Goal: Find specific page/section: Find specific page/section

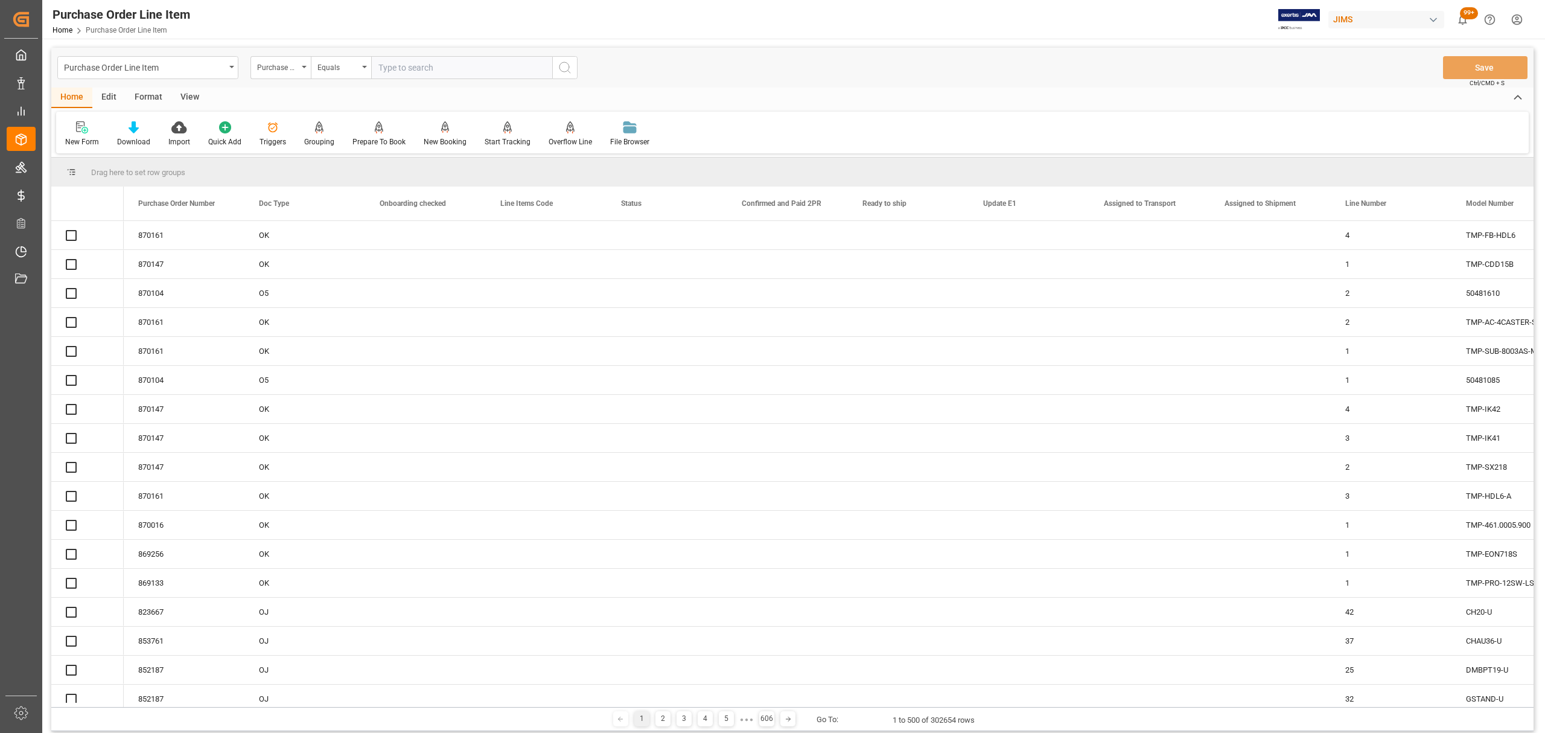
click at [232, 70] on div "Purchase Order Line Item" at bounding box center [147, 67] width 181 height 23
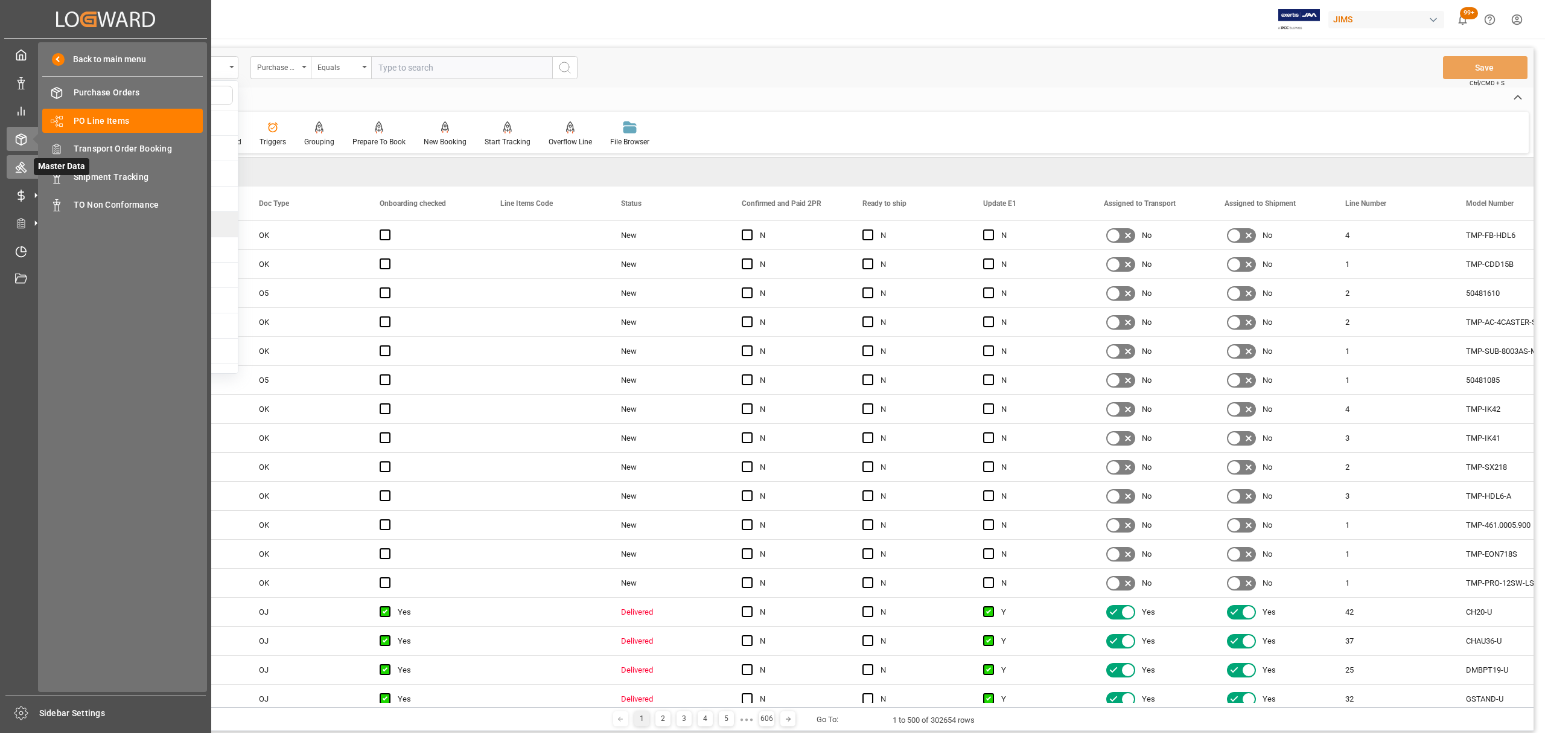
click at [15, 165] on icon at bounding box center [21, 167] width 12 height 12
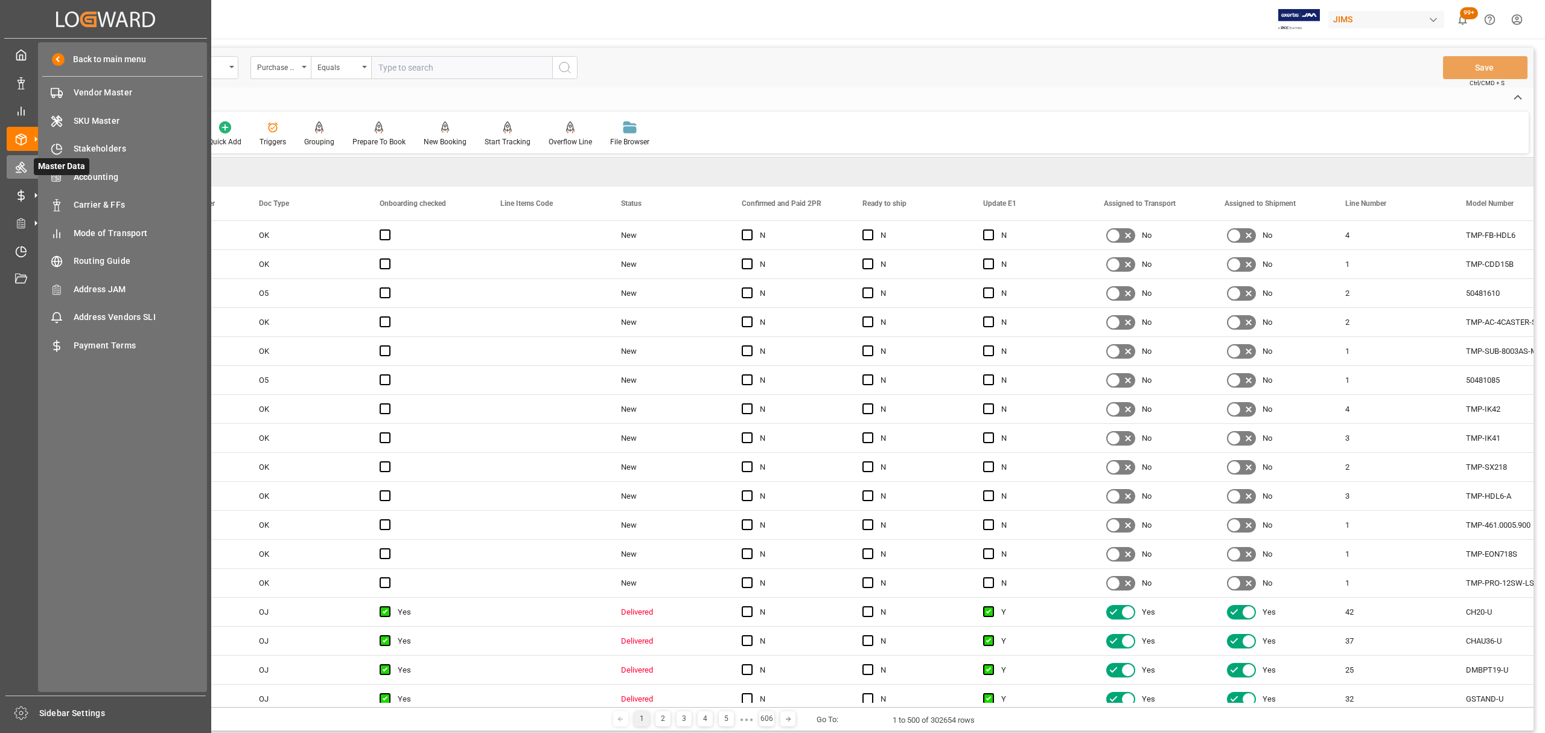
drag, startPoint x: 109, startPoint y: 116, endPoint x: 19, endPoint y: 176, distance: 107.8
click at [109, 116] on span "SKU Master" at bounding box center [139, 121] width 130 height 13
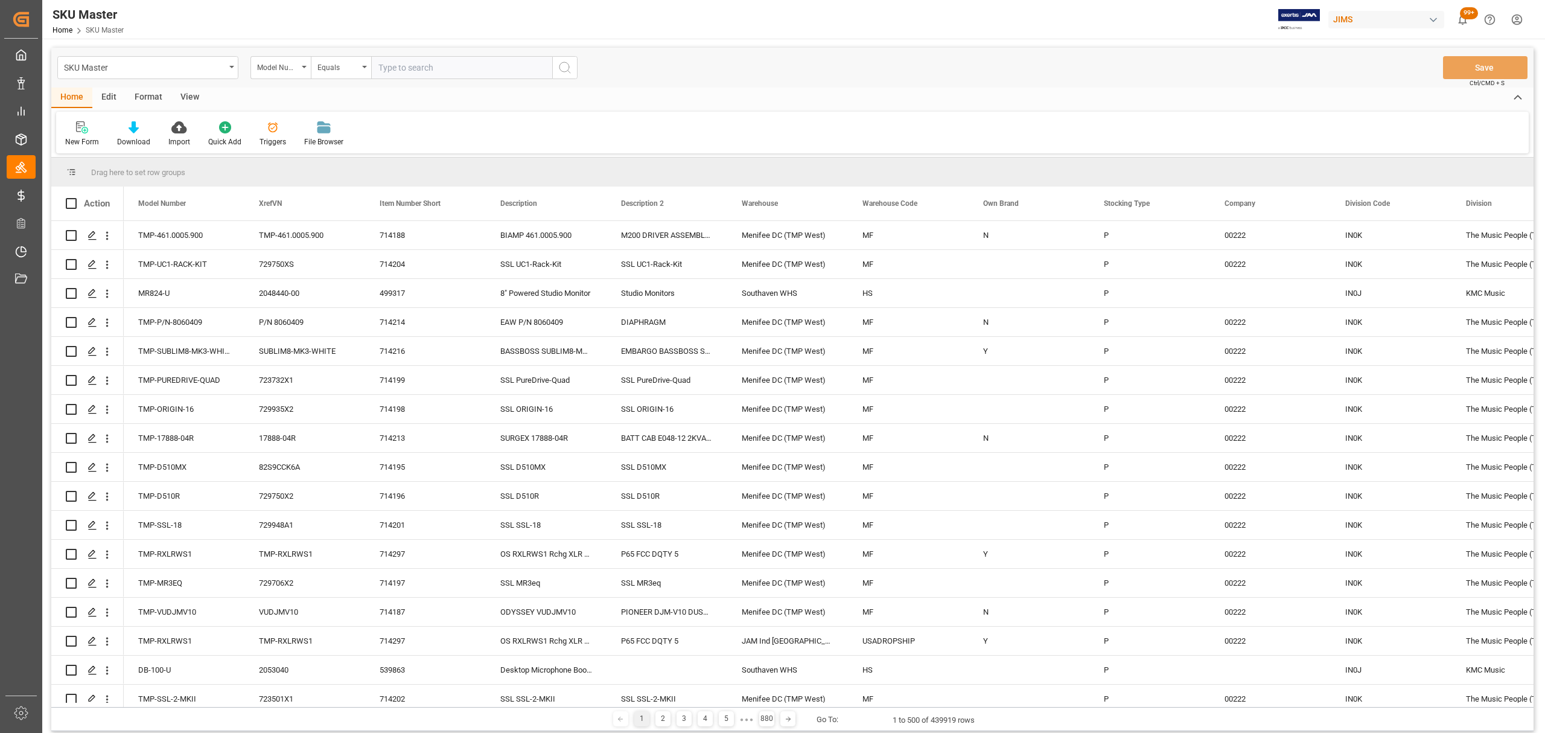
click at [462, 59] on input "text" at bounding box center [461, 67] width 181 height 23
paste input "TMP-P/N-90B8977"
type input "TMP-P/N-90B8977"
click at [570, 65] on icon "search button" at bounding box center [565, 67] width 14 height 14
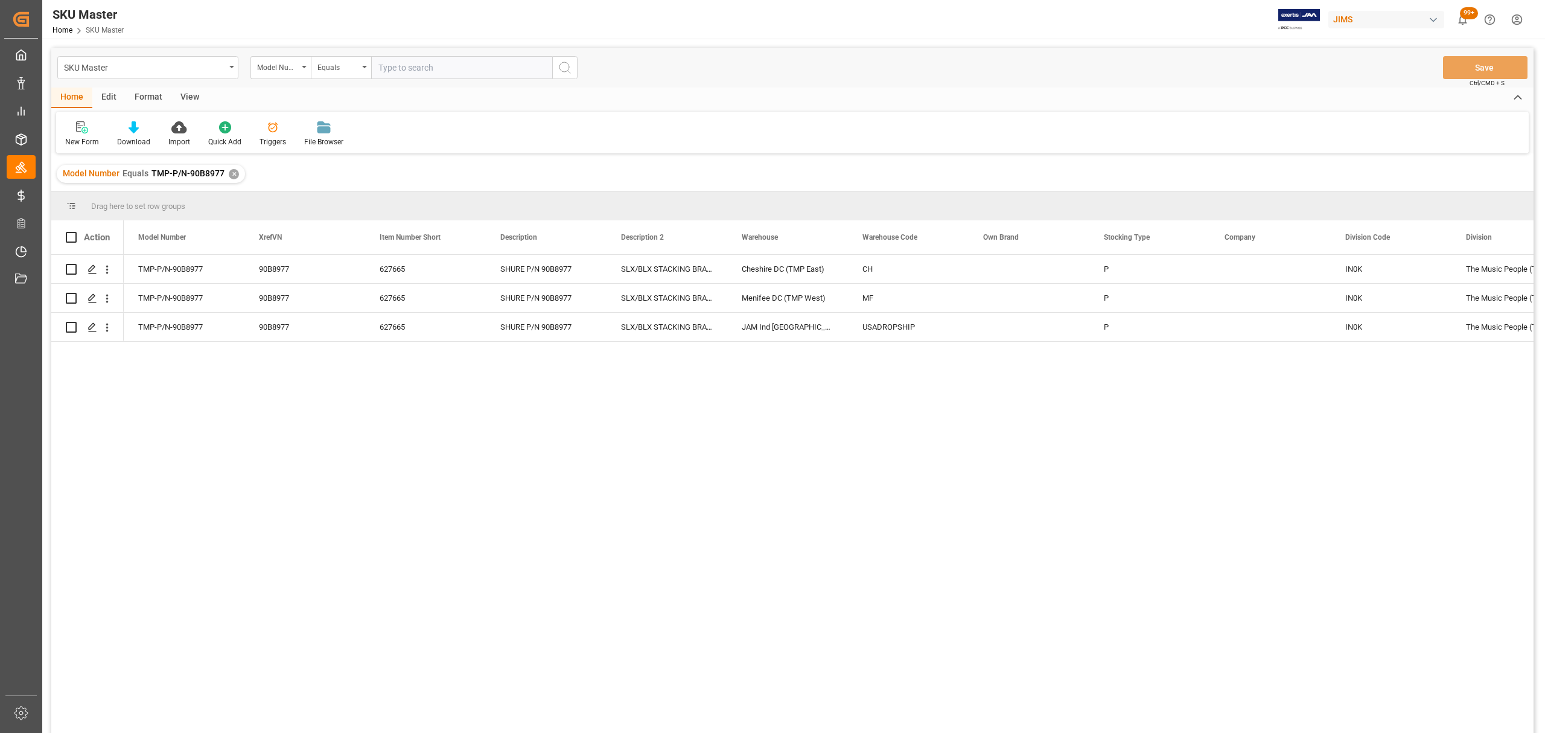
click at [231, 173] on div "✕" at bounding box center [234, 174] width 10 height 10
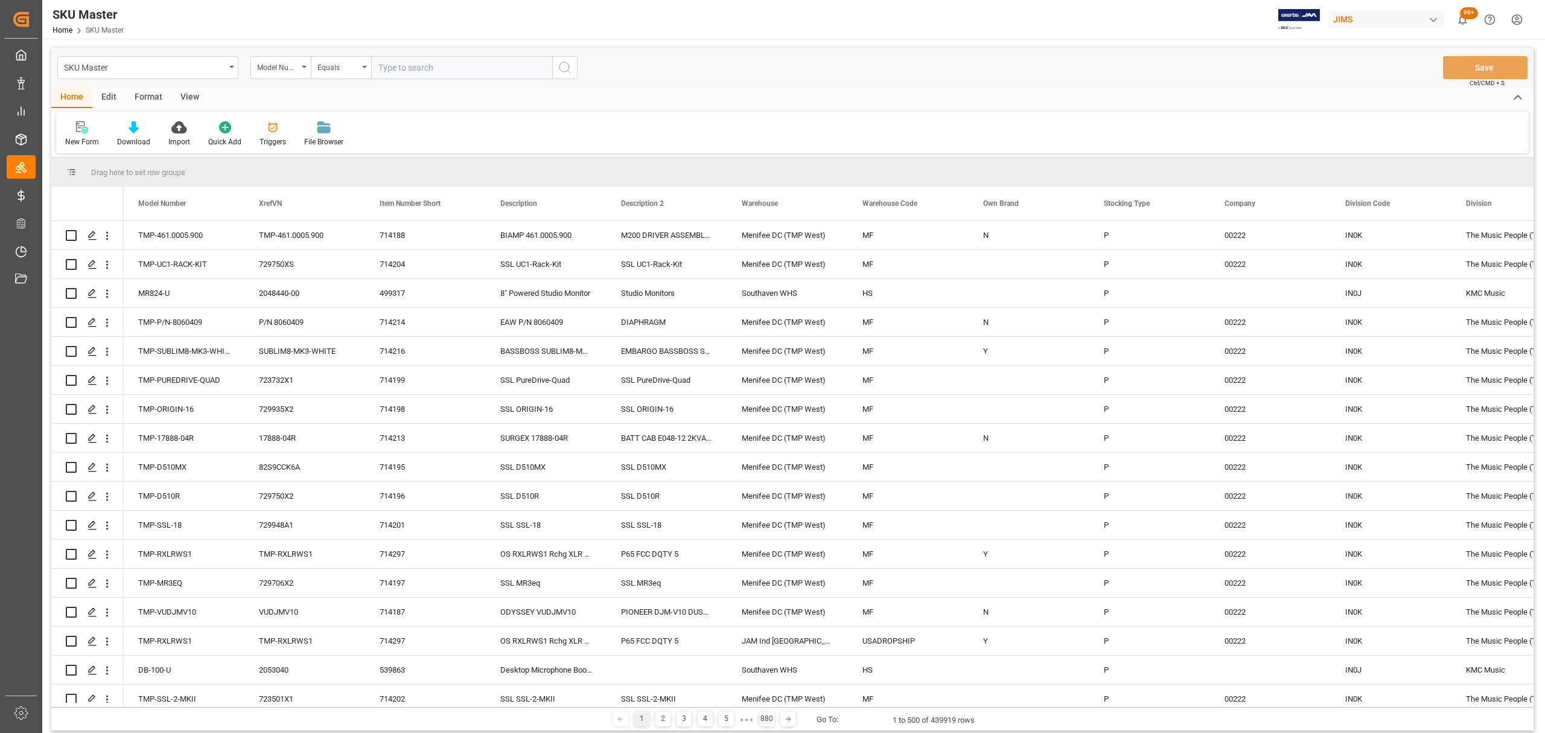
click at [452, 66] on input "text" at bounding box center [461, 67] width 181 height 23
paste input "TMP-R65"
type input "TMP-R65"
click at [562, 63] on circle "search button" at bounding box center [564, 67] width 10 height 10
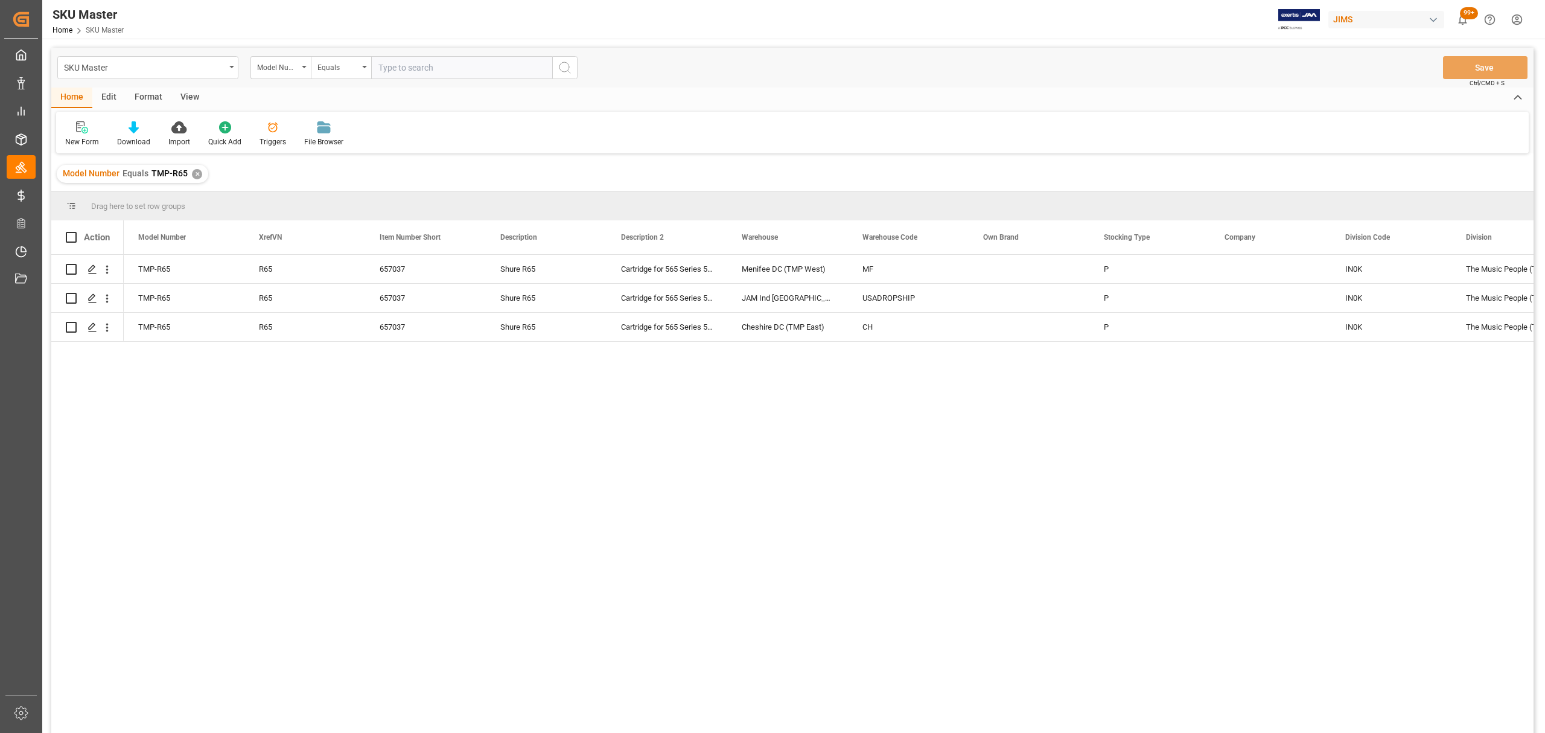
click at [194, 174] on div "✕" at bounding box center [197, 174] width 10 height 10
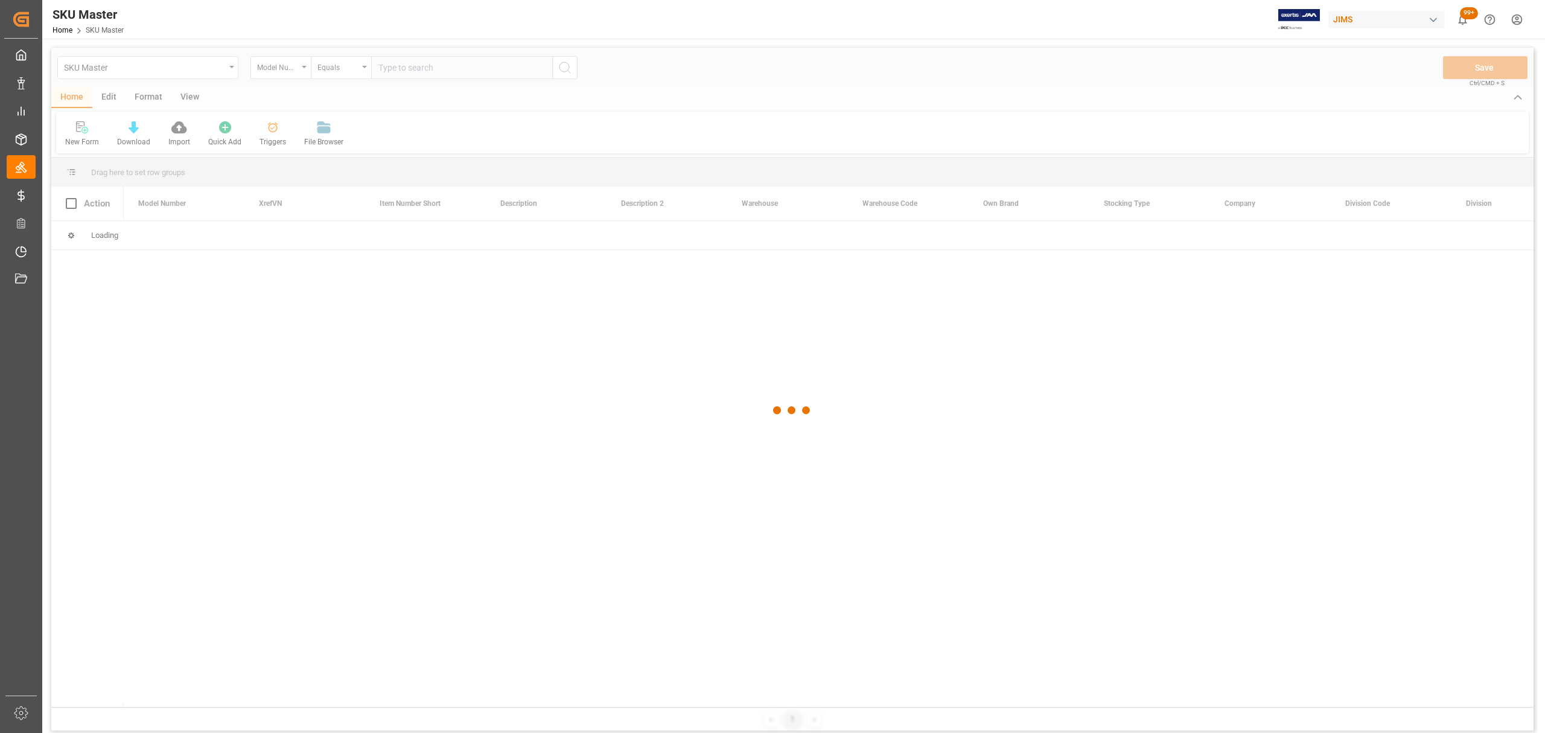
click at [449, 66] on div at bounding box center [792, 410] width 1482 height 725
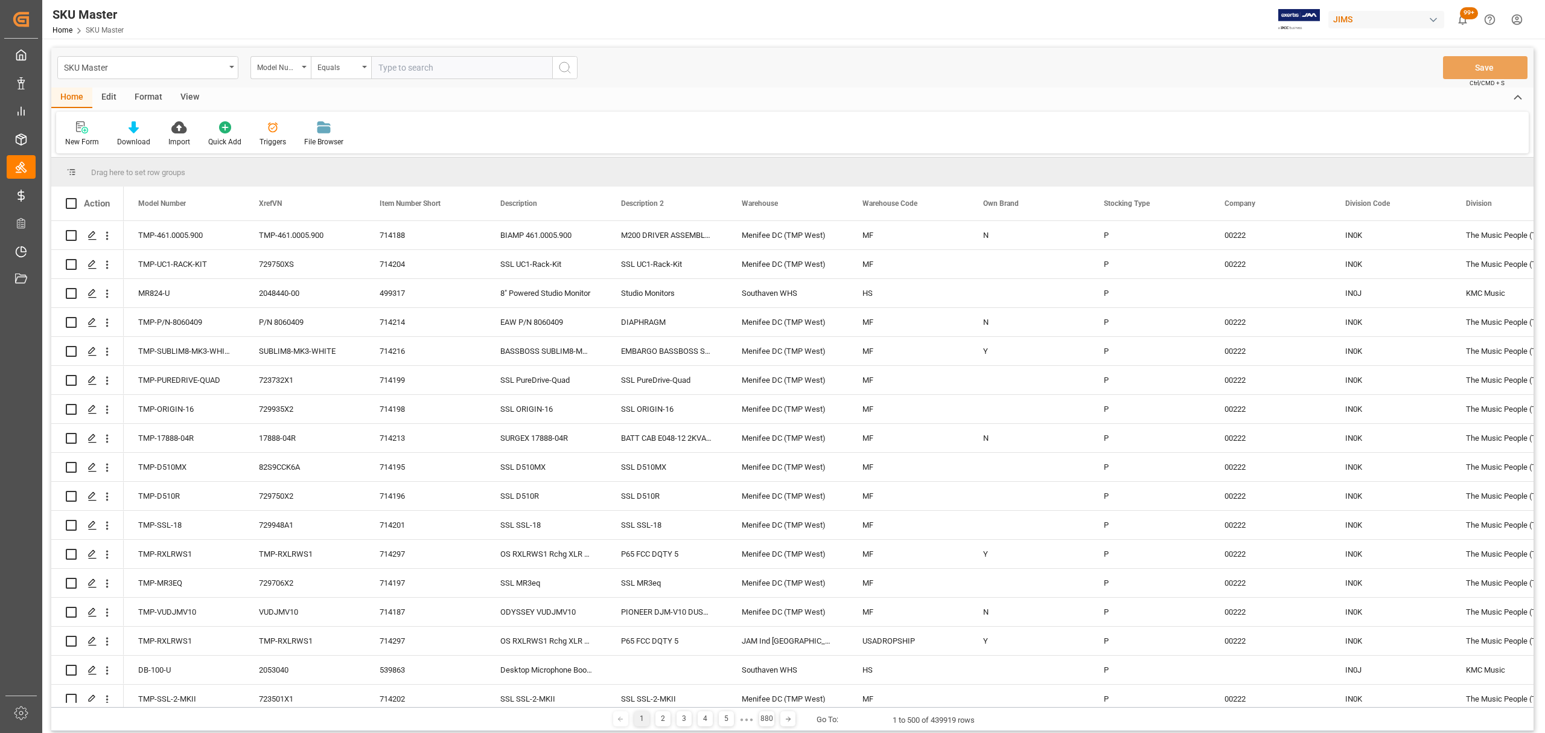
click at [443, 68] on input "text" at bounding box center [461, 67] width 181 height 23
paste input "11900-004"
type input "11900-004"
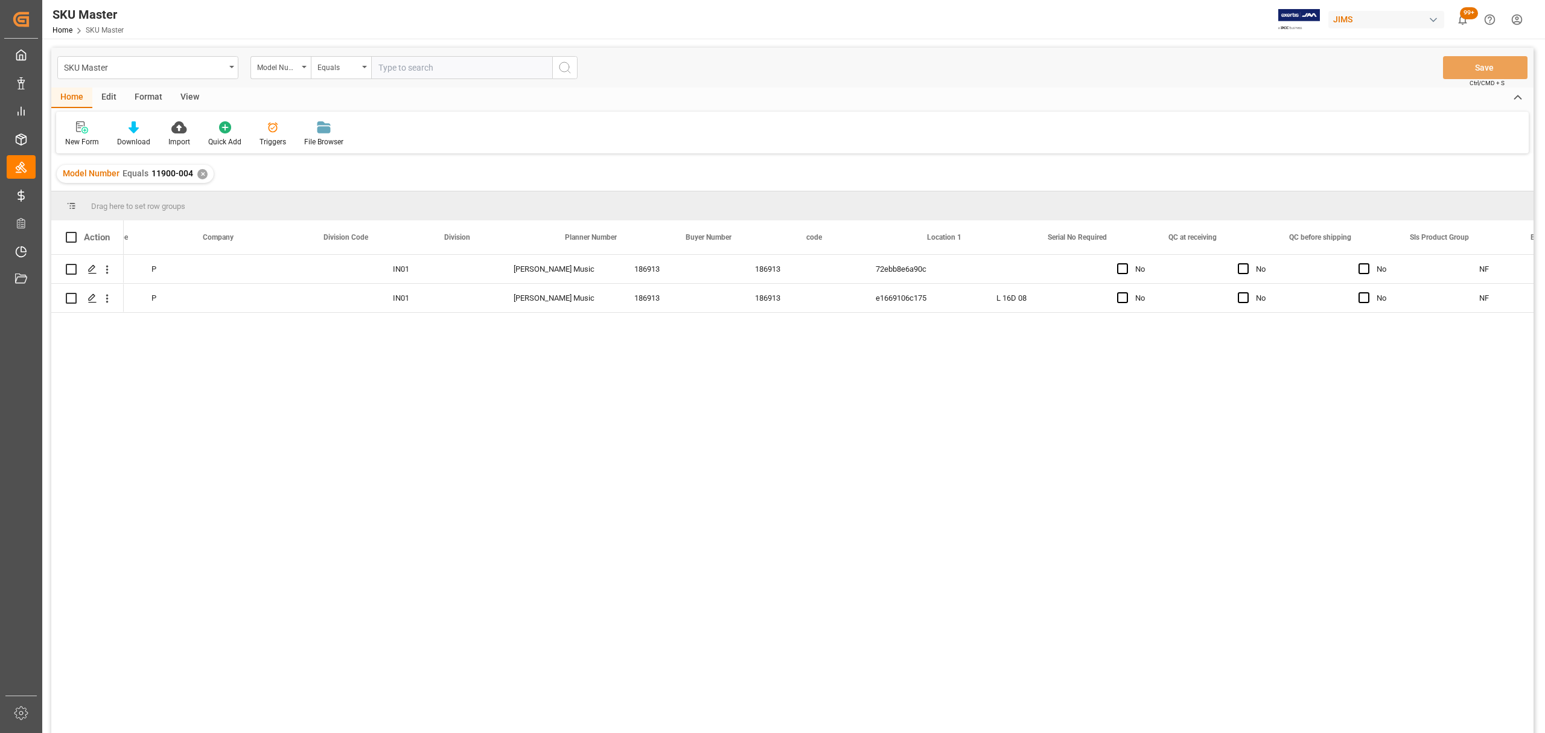
scroll to position [0, 1049]
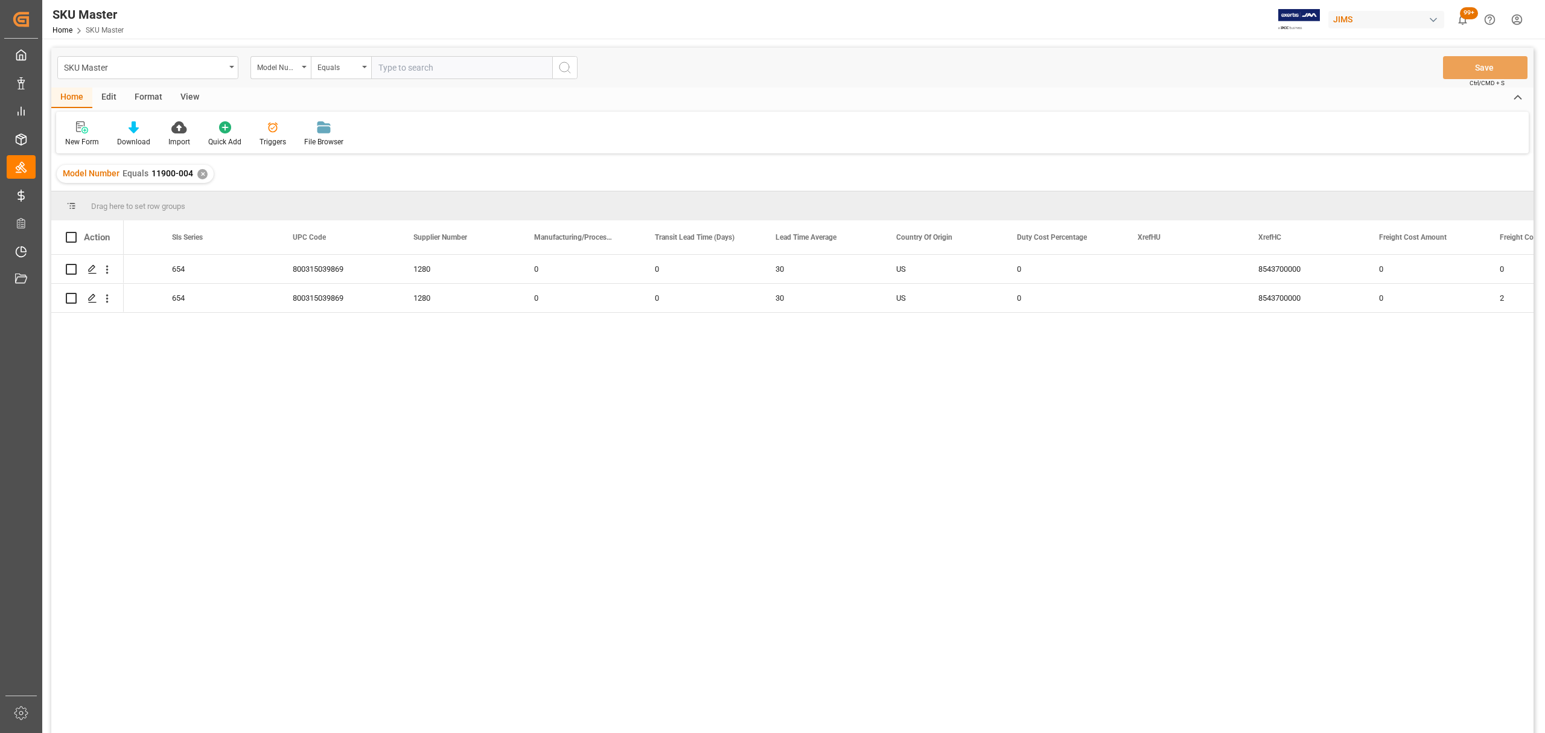
click at [199, 172] on div "✕" at bounding box center [202, 174] width 10 height 10
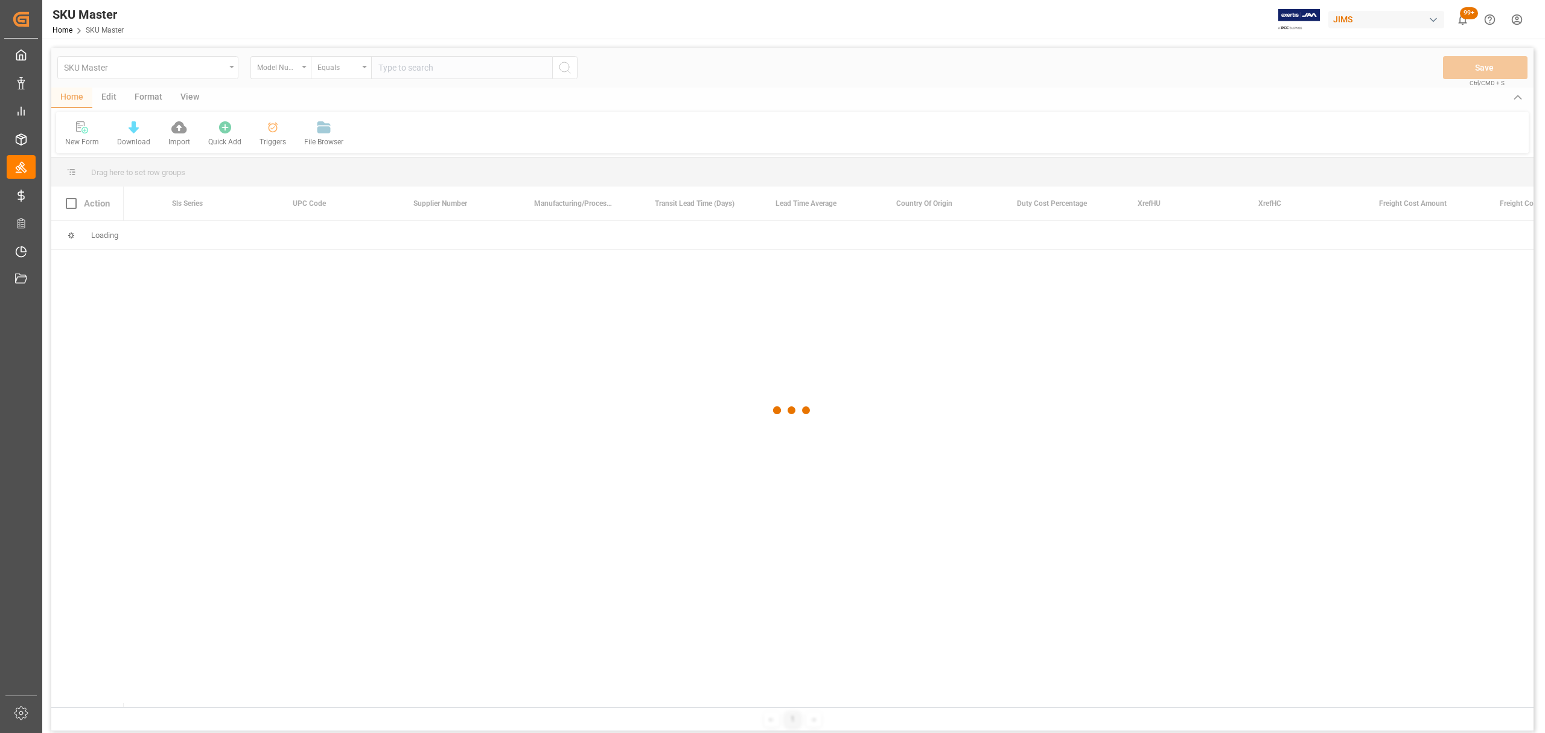
click at [428, 64] on div at bounding box center [792, 410] width 1482 height 725
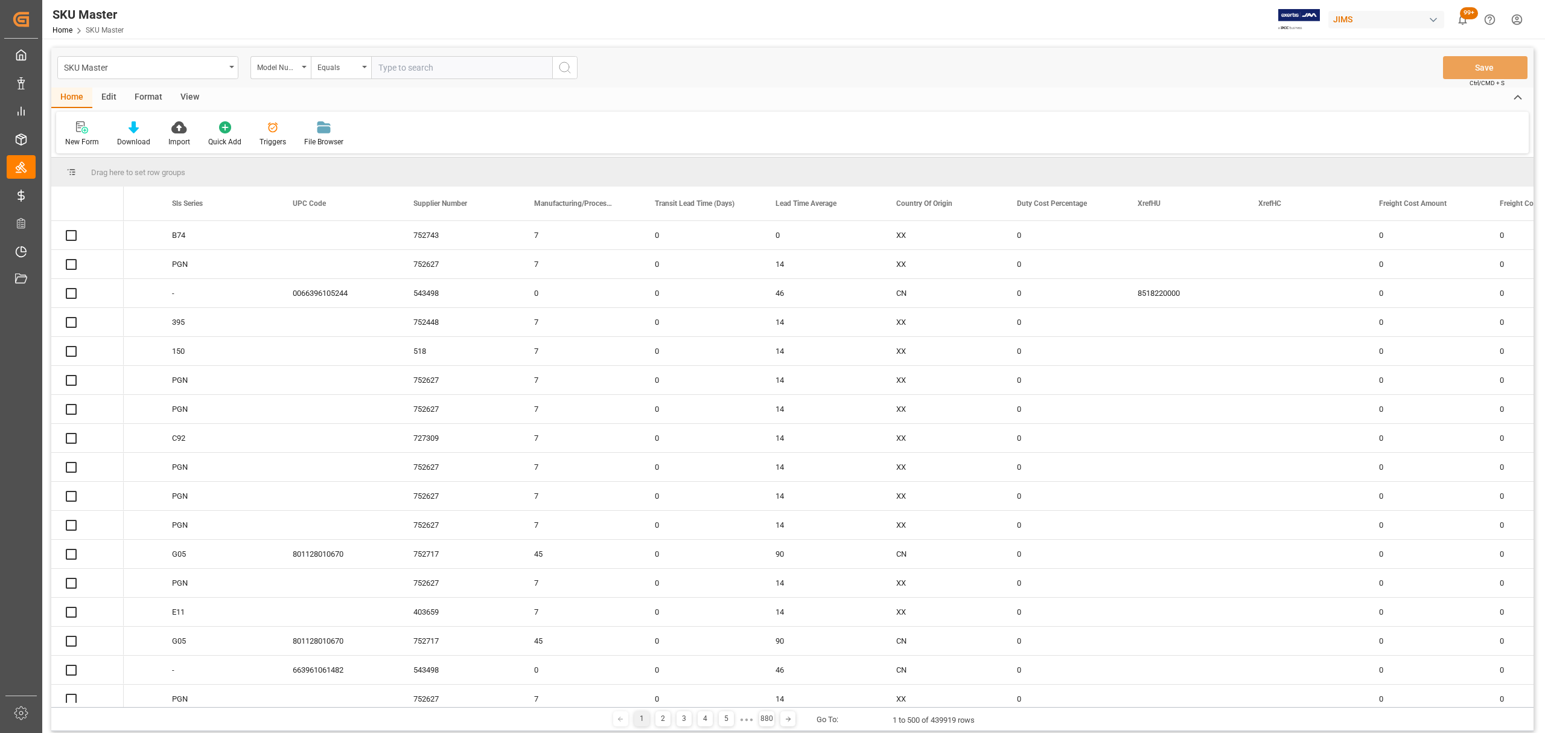
click at [428, 64] on input "text" at bounding box center [461, 67] width 181 height 23
paste input "SEXL1PGTORT"
type input "SEXL1PGTORT"
click at [558, 68] on icon "search button" at bounding box center [565, 67] width 14 height 14
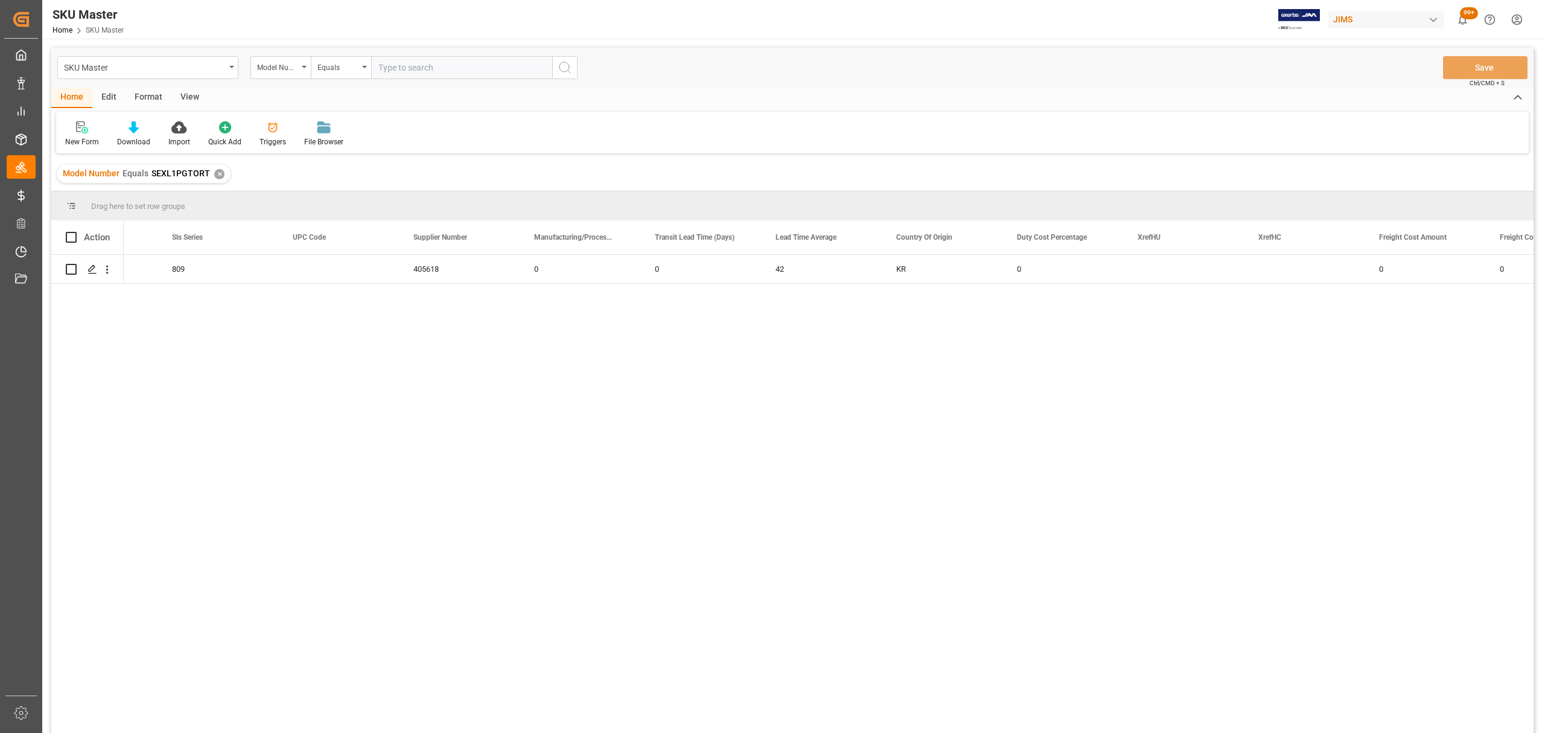
click at [215, 172] on div "✕" at bounding box center [219, 174] width 10 height 10
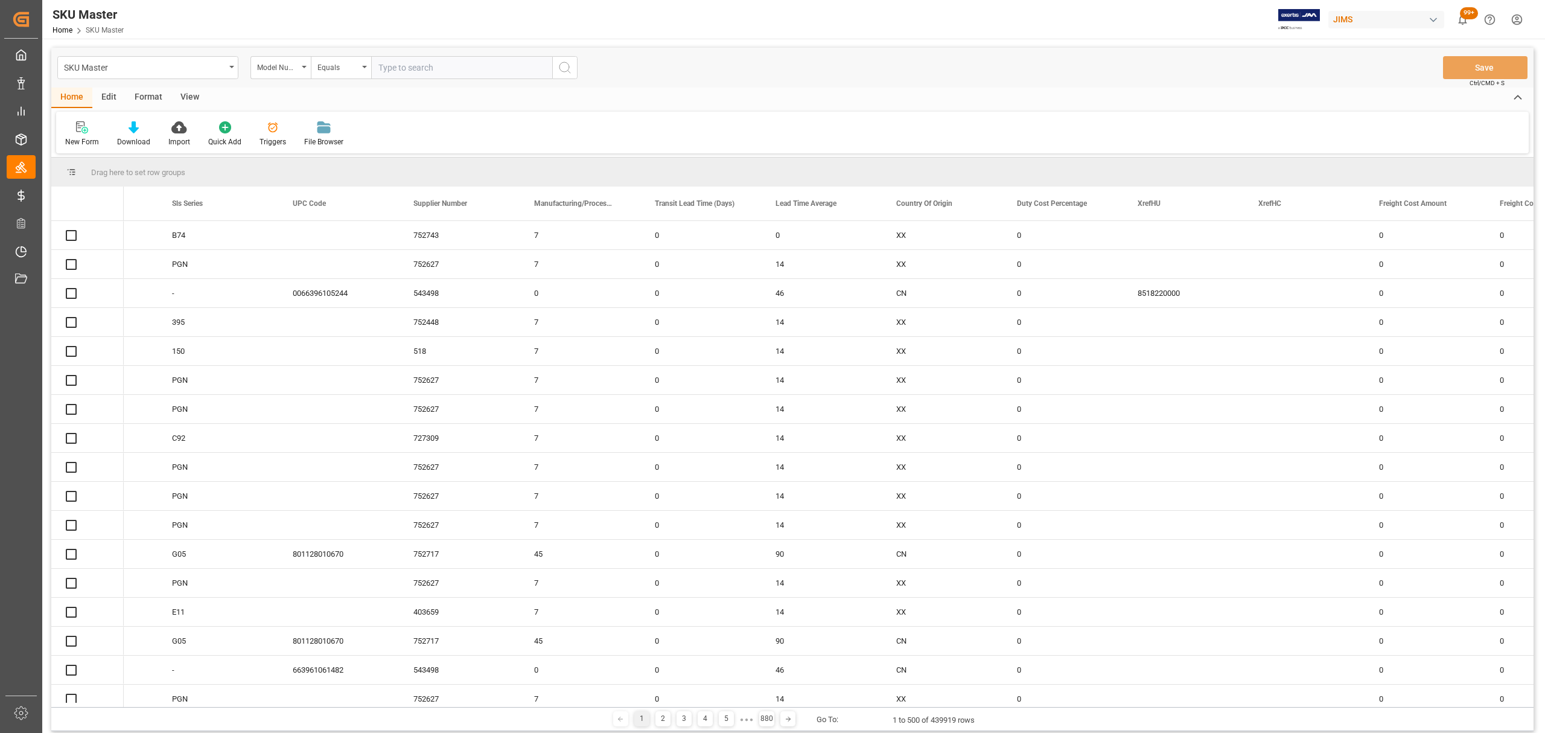
click at [452, 66] on input "text" at bounding box center [461, 67] width 181 height 23
paste input "AMS-VDG-MC012100010"
type input "AMS-VDG-MC012100010"
click at [566, 62] on icon "search button" at bounding box center [565, 67] width 14 height 14
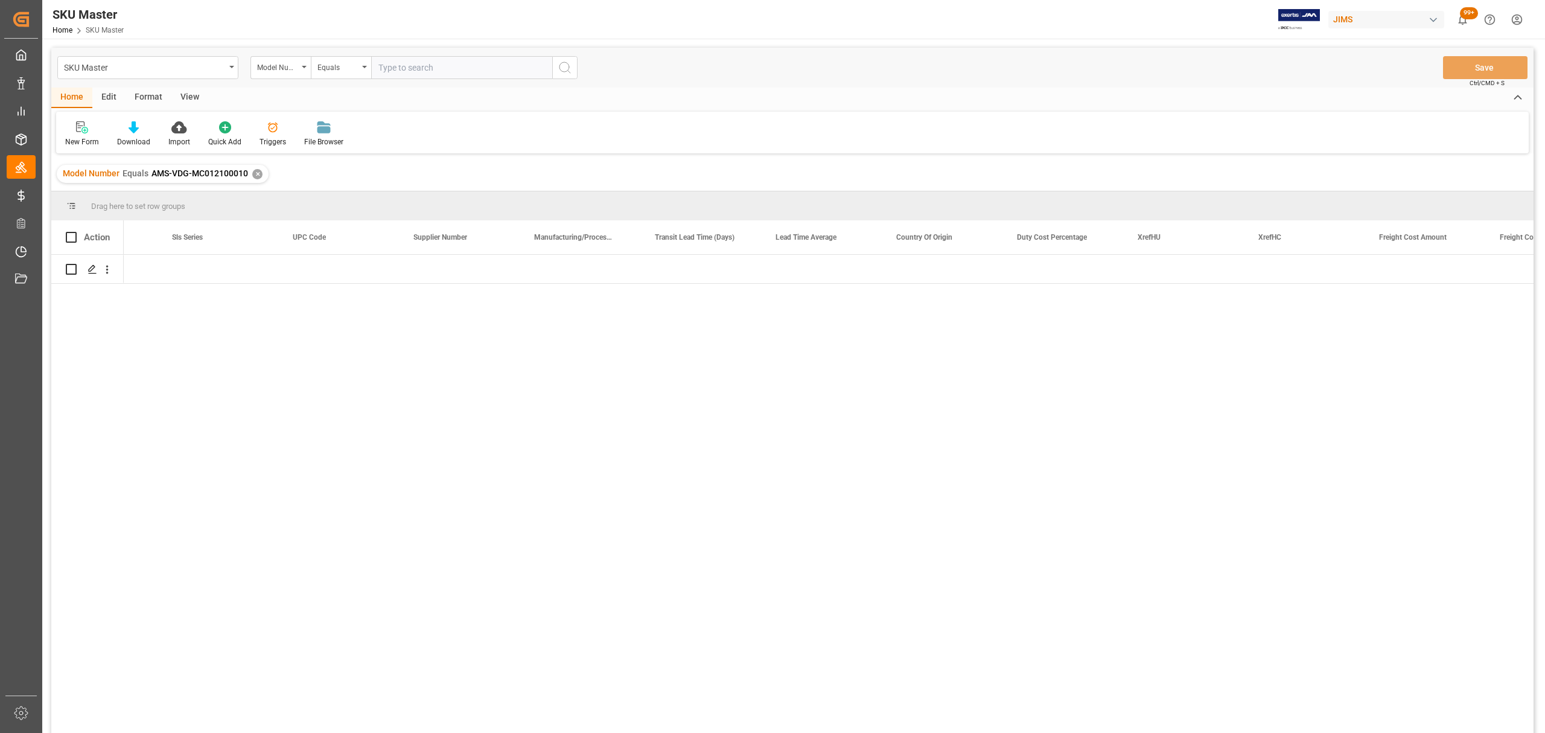
scroll to position [0, 2621]
